Goal: Check status: Check status

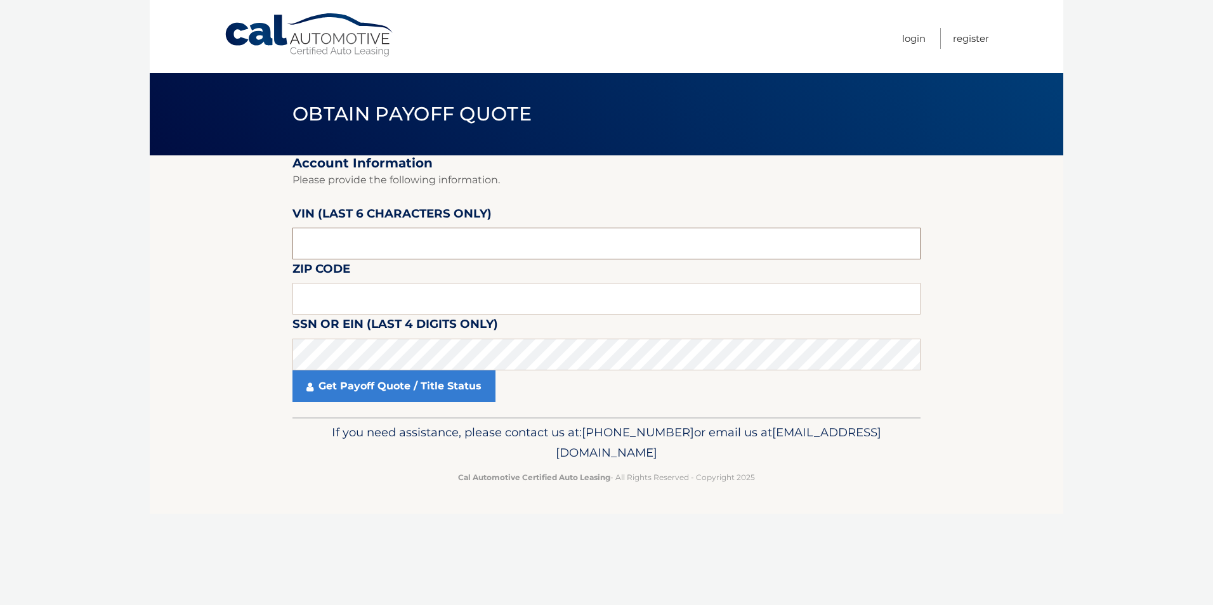
click at [375, 247] on input "text" at bounding box center [606, 244] width 628 height 32
click at [349, 240] on input "text" at bounding box center [606, 244] width 628 height 32
type input "138599"
click at [302, 306] on input "text" at bounding box center [606, 299] width 628 height 32
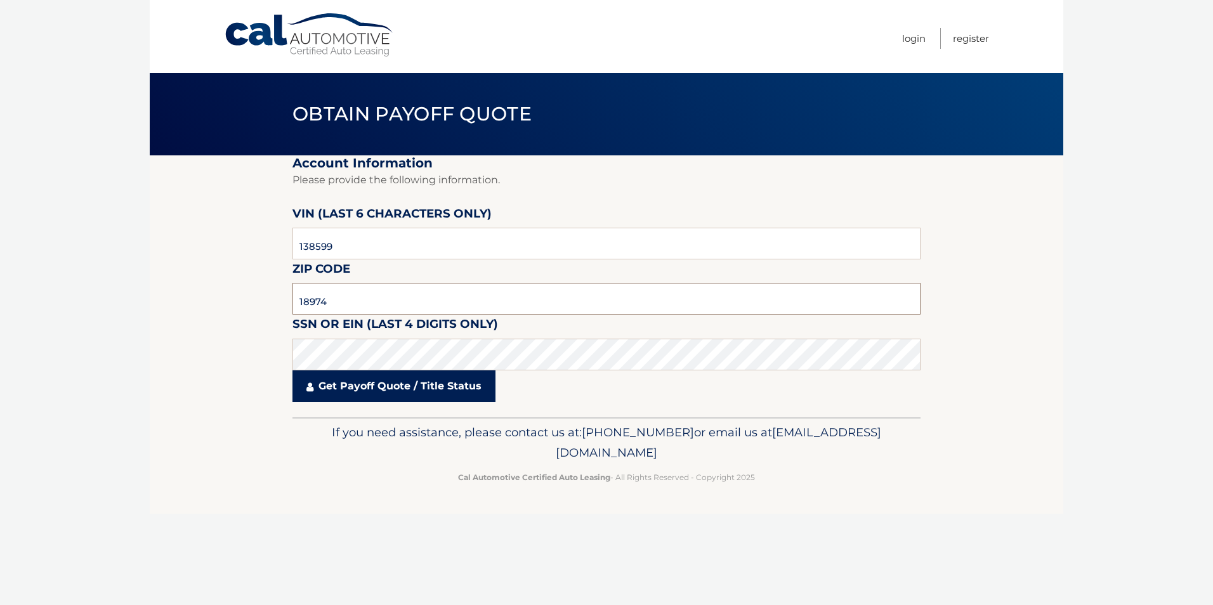
type input "18974"
click at [384, 391] on link "Get Payoff Quote / Title Status" at bounding box center [393, 386] width 203 height 32
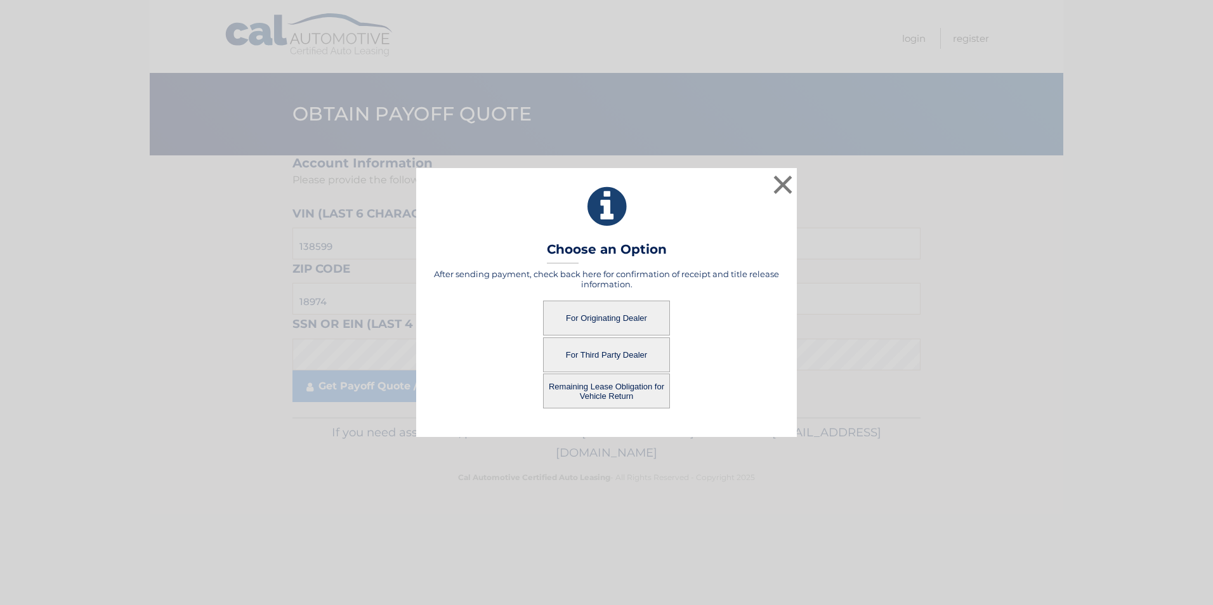
click at [600, 317] on button "For Originating Dealer" at bounding box center [606, 318] width 127 height 35
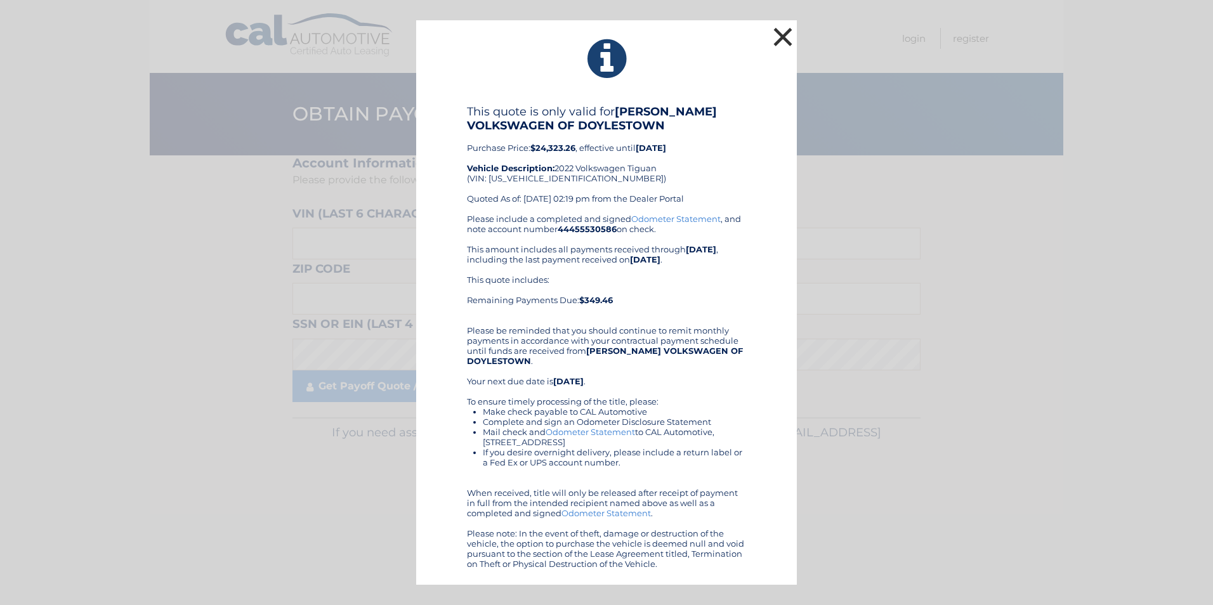
click at [779, 35] on button "×" at bounding box center [782, 36] width 25 height 25
